Goal: Navigation & Orientation: Go to known website

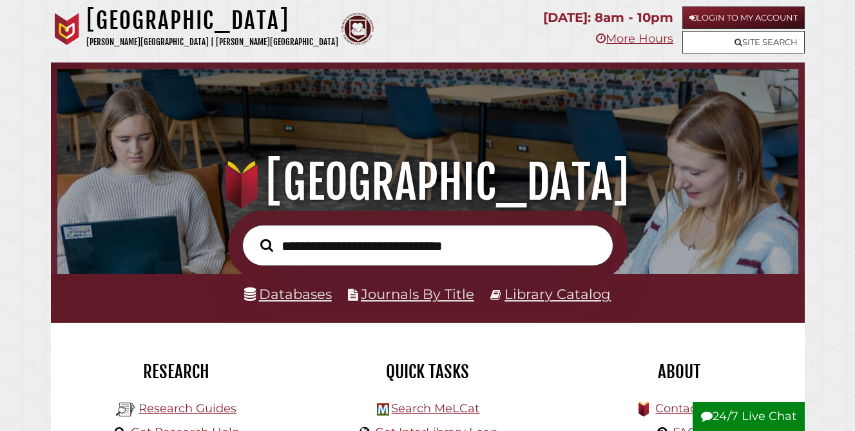
click at [131, 31] on h1 "[GEOGRAPHIC_DATA]" at bounding box center [212, 20] width 252 height 28
click at [63, 24] on img at bounding box center [67, 29] width 32 height 32
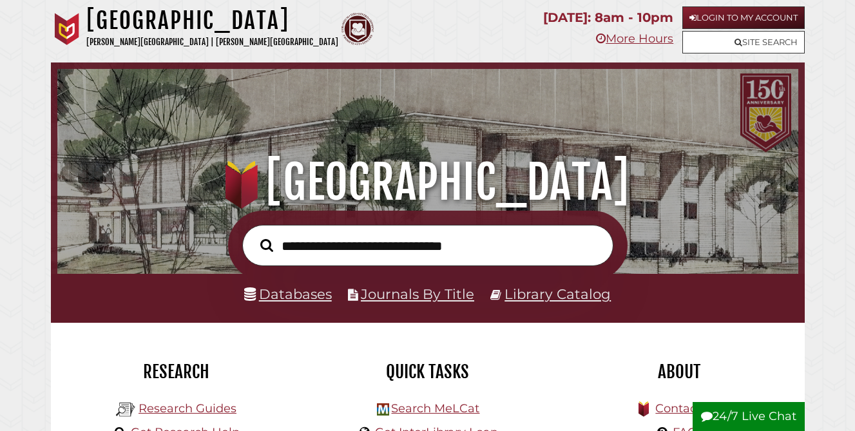
scroll to position [245, 735]
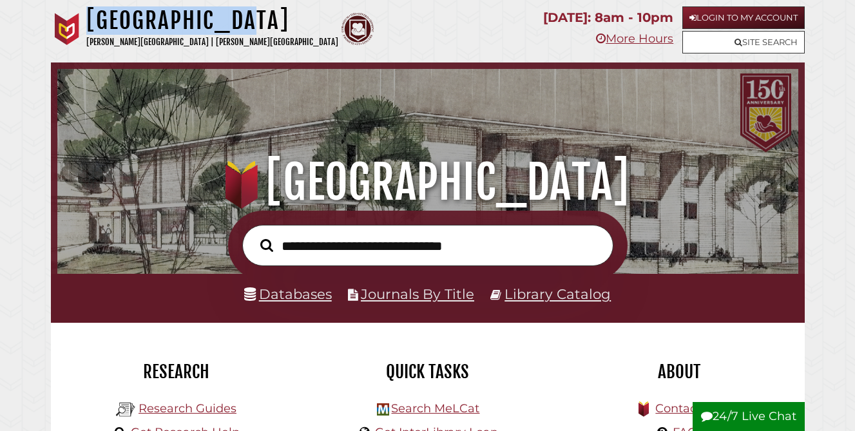
drag, startPoint x: 250, startPoint y: 17, endPoint x: 86, endPoint y: 10, distance: 163.8
click at [86, 10] on h1 "[GEOGRAPHIC_DATA]" at bounding box center [212, 20] width 252 height 28
copy h1 "[GEOGRAPHIC_DATA]"
